Goal: Transaction & Acquisition: Purchase product/service

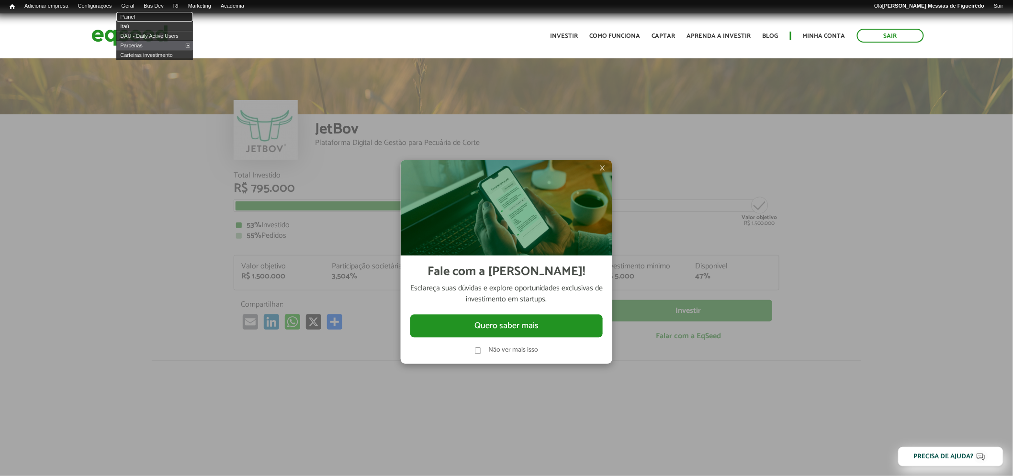
click at [136, 12] on link "Painel" at bounding box center [154, 17] width 77 height 10
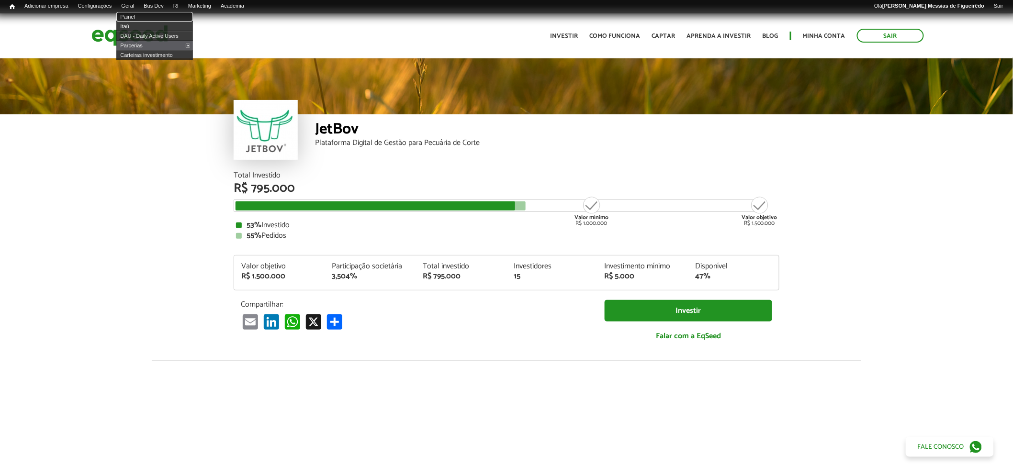
click at [137, 16] on link "Painel" at bounding box center [154, 17] width 77 height 10
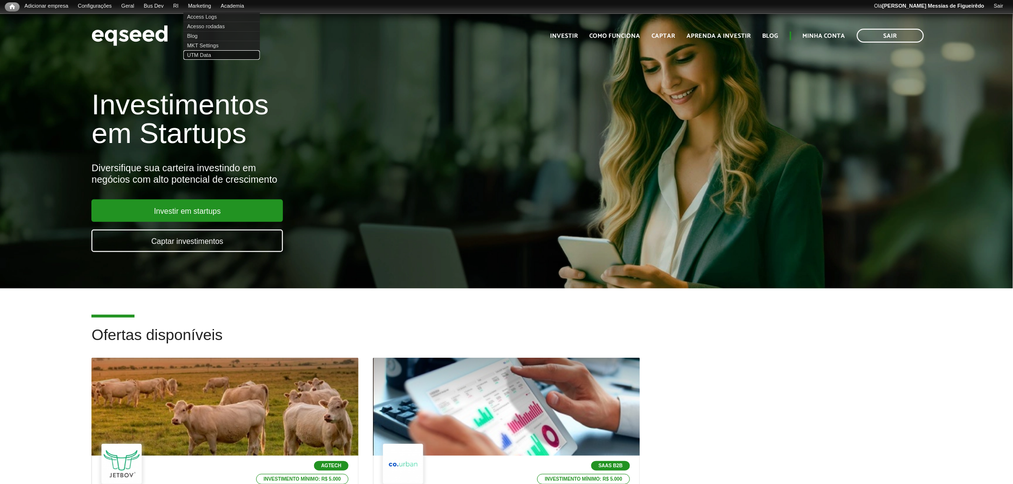
click at [203, 54] on link "UTM Data" at bounding box center [221, 55] width 77 height 10
click at [186, 25] on link "Investimentos" at bounding box center [206, 27] width 77 height 10
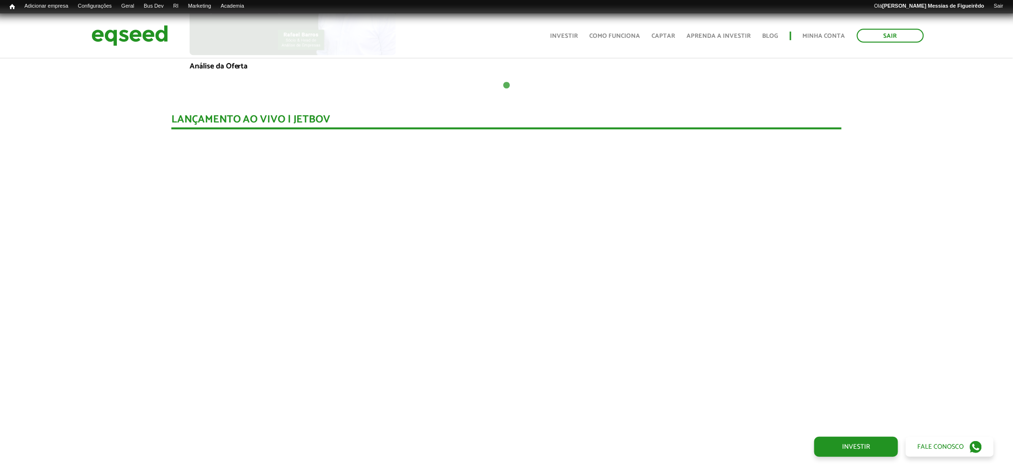
scroll to position [862, 0]
click at [122, 35] on img at bounding box center [129, 35] width 77 height 25
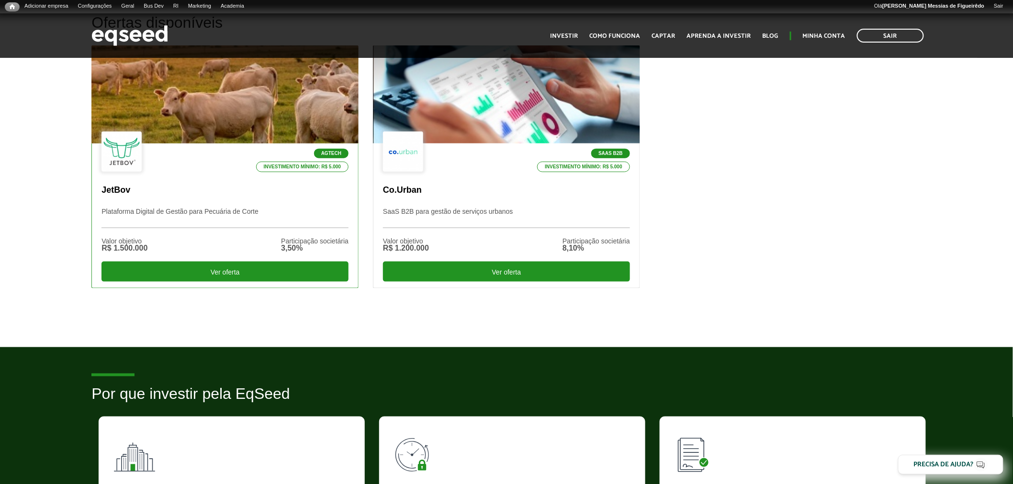
scroll to position [319, 0]
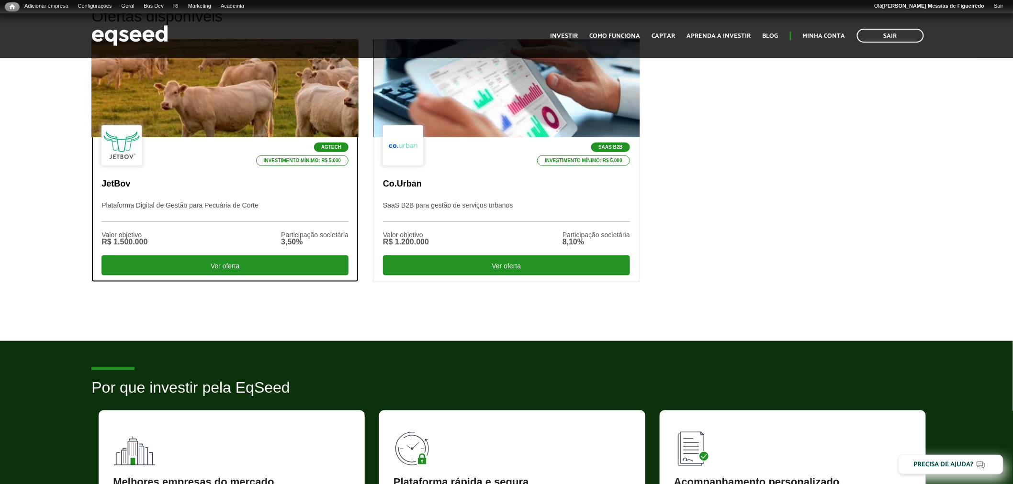
click at [208, 132] on div "Agtech Investimento mínimo: R$ 5.000" at bounding box center [224, 146] width 247 height 42
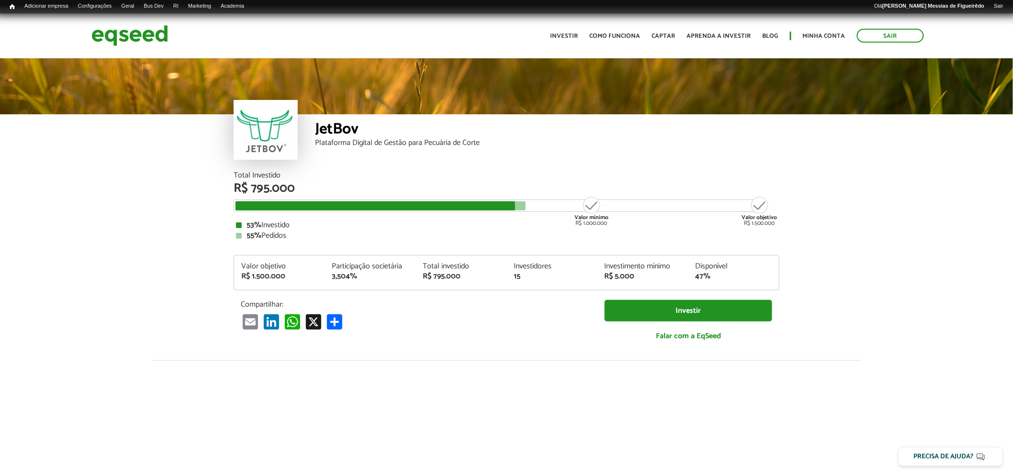
scroll to position [1128, 0]
